Goal: Information Seeking & Learning: Learn about a topic

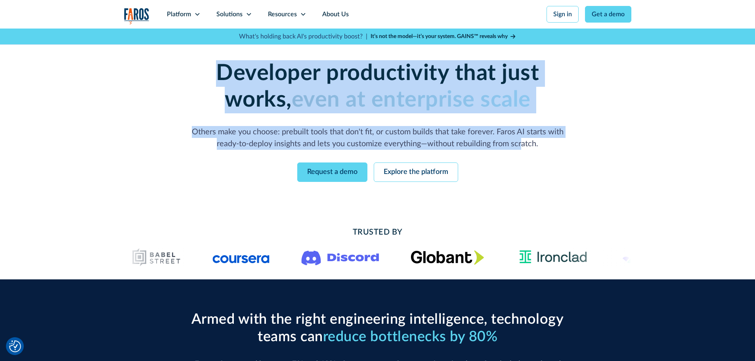
drag, startPoint x: 185, startPoint y: 67, endPoint x: 521, endPoint y: 140, distance: 344.5
click at [521, 140] on div "Developer productivity that just works, even at enterprise scale Others make yo…" at bounding box center [378, 105] width 406 height 90
click at [521, 140] on p "Others make you choose: prebuilt tools that don't fit, or custom builds that ta…" at bounding box center [378, 138] width 381 height 24
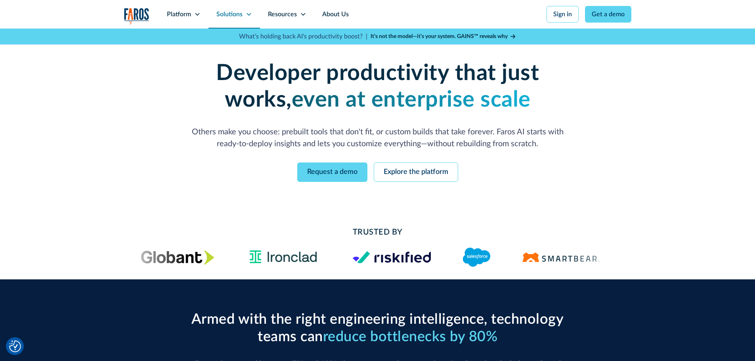
click at [229, 14] on div "Solutions" at bounding box center [229, 15] width 26 height 10
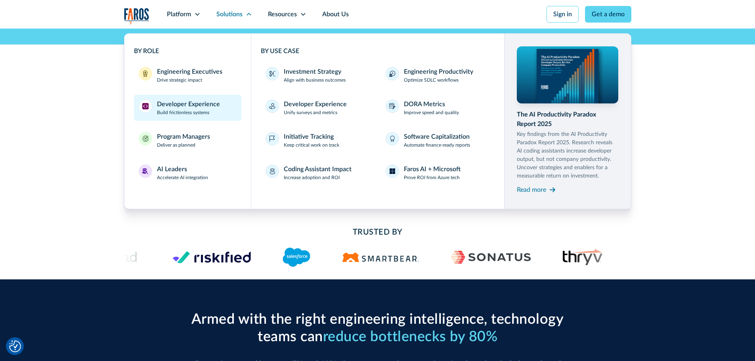
click at [180, 107] on div "Developer Experience" at bounding box center [188, 105] width 63 height 10
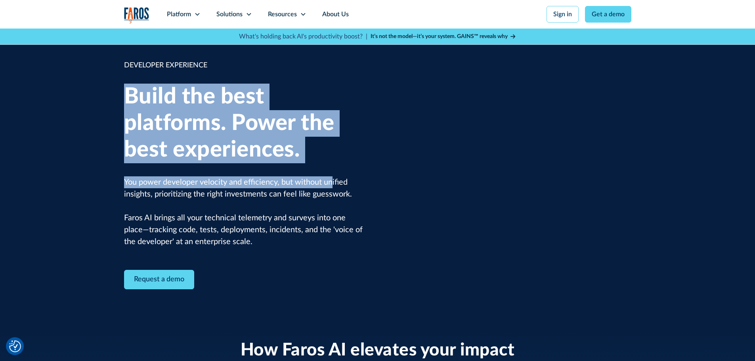
drag, startPoint x: 127, startPoint y: 97, endPoint x: 332, endPoint y: 185, distance: 223.1
click at [332, 185] on div "DEVELOPER EXPERIENCE Build the best platforms. Power the best experiences. You …" at bounding box center [245, 174] width 242 height 229
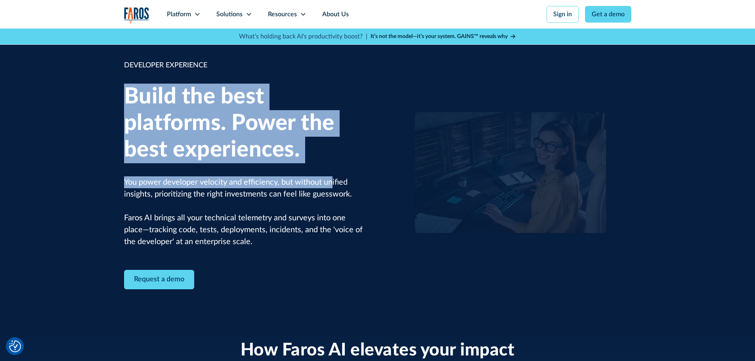
scroll to position [159, 0]
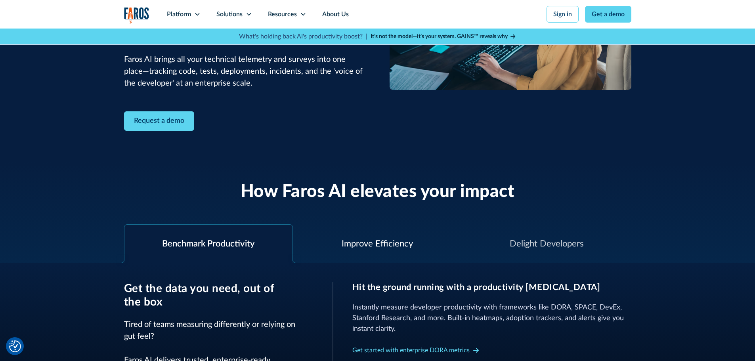
click at [358, 239] on div "Improve Efficiency" at bounding box center [377, 244] width 71 height 13
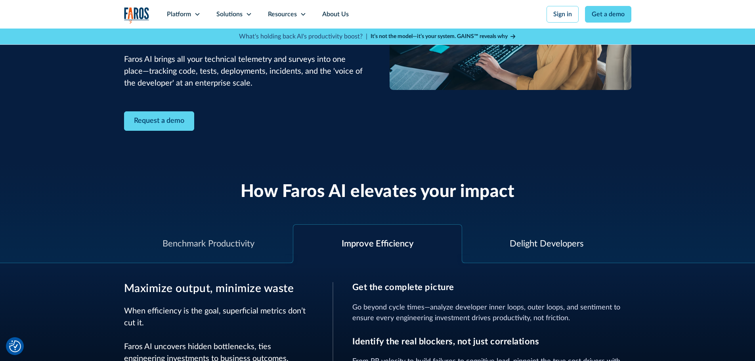
click at [559, 246] on div "Delight Developers" at bounding box center [547, 244] width 74 height 13
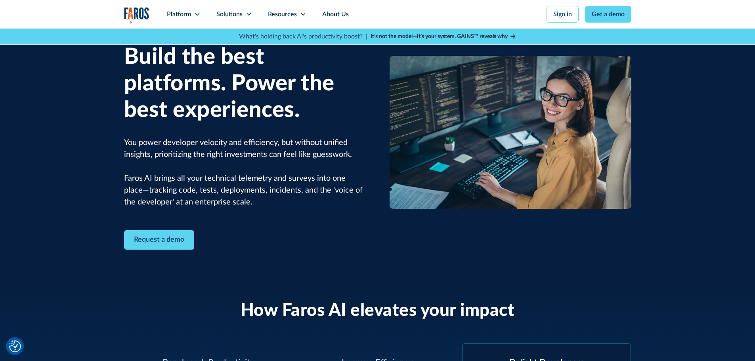
scroll to position [0, 0]
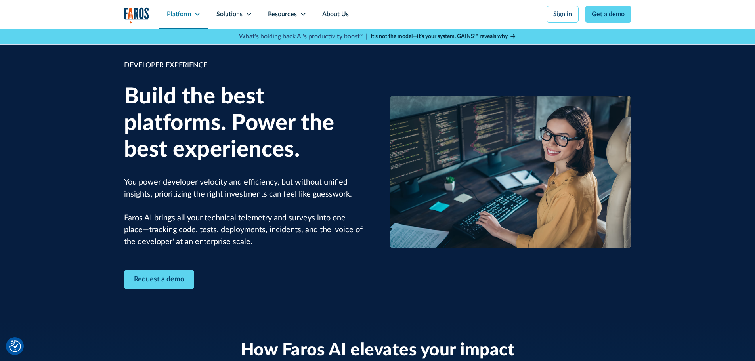
click at [188, 19] on div "Platform" at bounding box center [184, 14] width 50 height 29
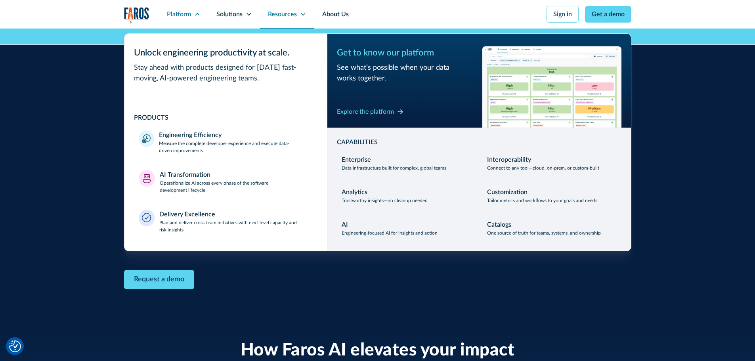
click at [288, 15] on div "Resources" at bounding box center [282, 15] width 29 height 10
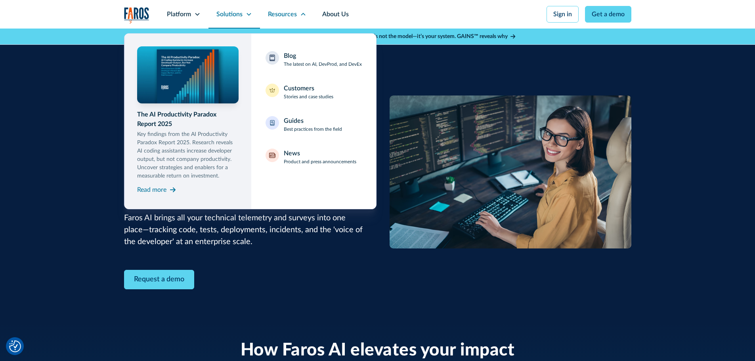
click at [238, 13] on div "Solutions" at bounding box center [229, 15] width 26 height 10
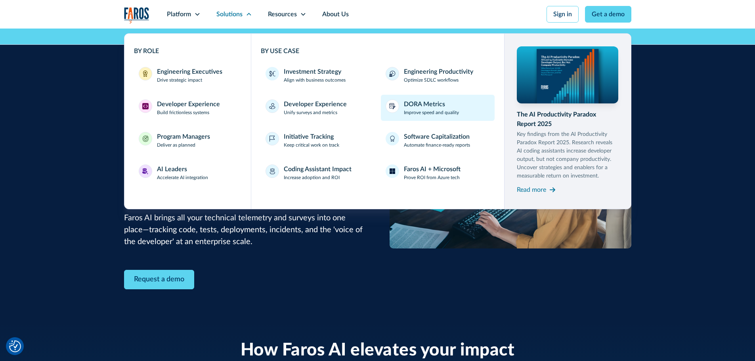
click at [425, 105] on div "DORA Metrics" at bounding box center [424, 105] width 41 height 10
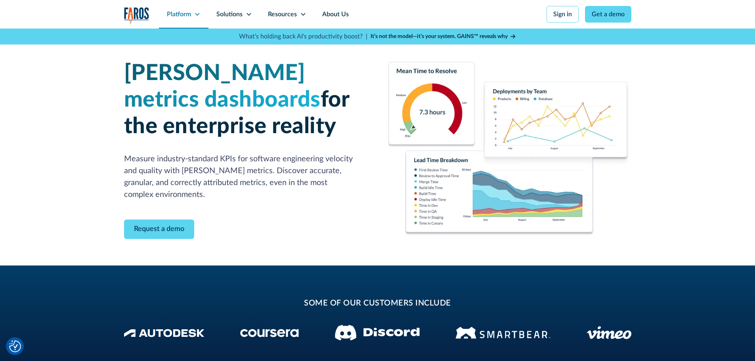
click at [177, 14] on div "Platform" at bounding box center [179, 15] width 24 height 10
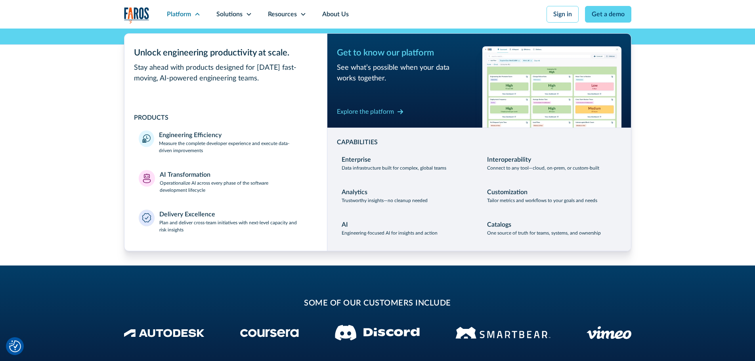
click at [138, 14] on img "home" at bounding box center [136, 15] width 25 height 16
